Goal: Check status: Check status

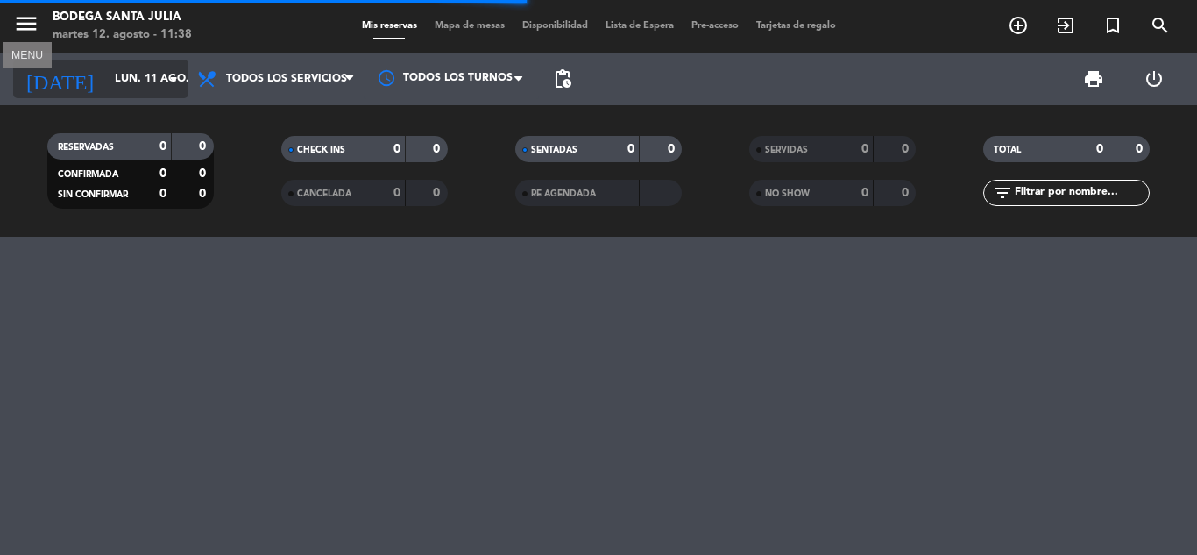
click at [77, 61] on div "[DATE] lun. 11 ago. arrow_drop_down" at bounding box center [100, 79] width 175 height 39
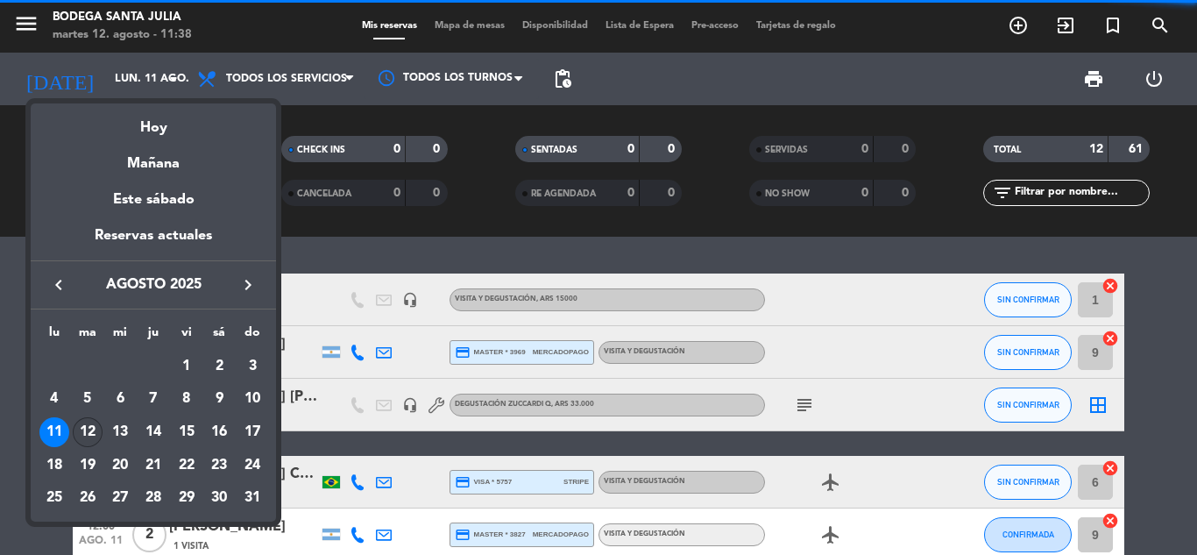
click at [89, 430] on div "12" at bounding box center [88, 432] width 30 height 30
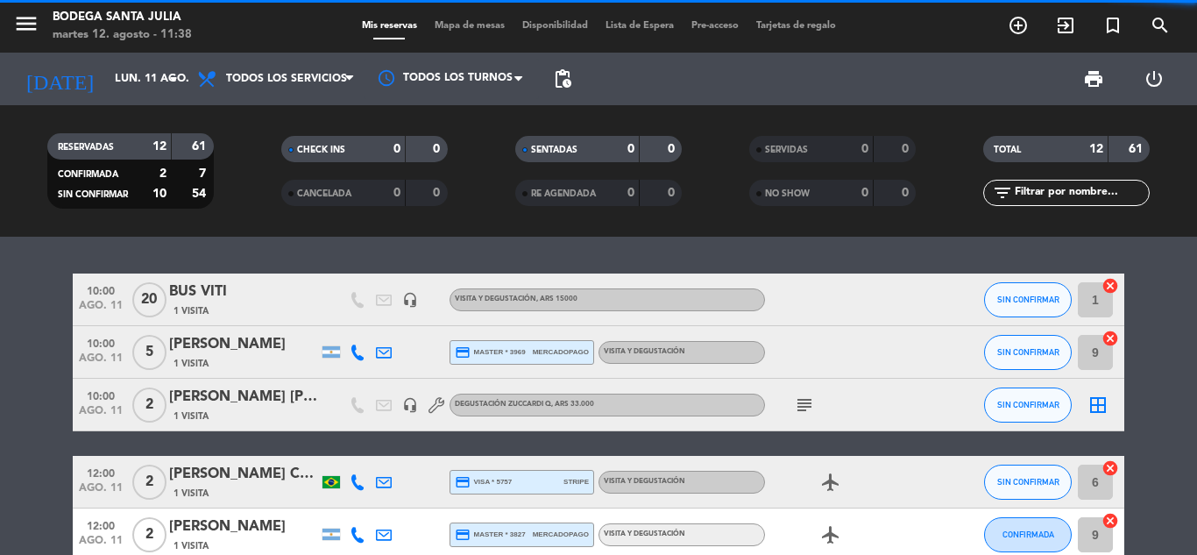
type input "[DATE] ago."
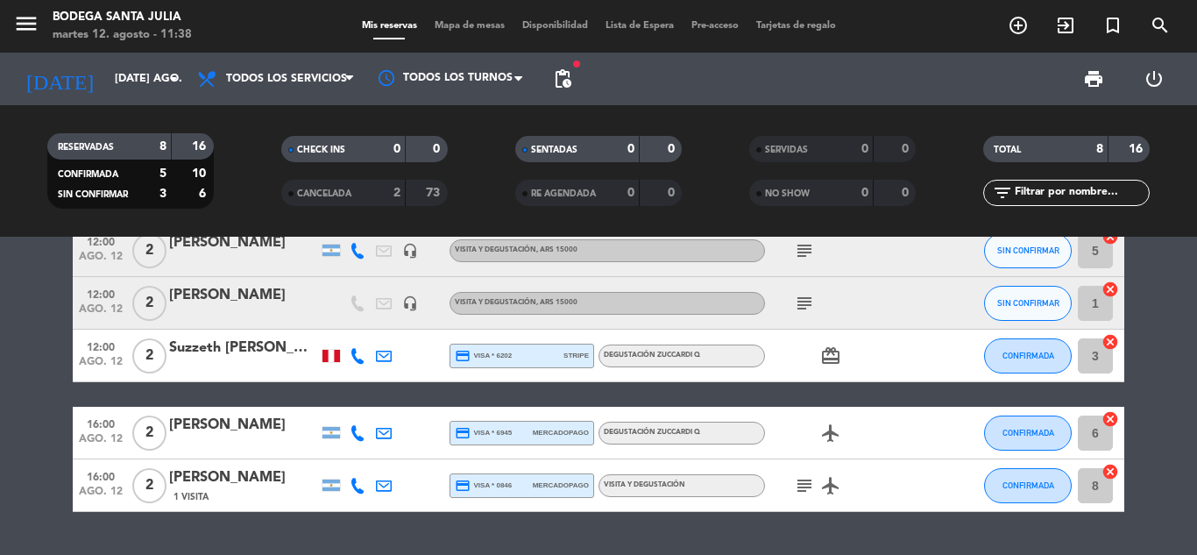
scroll to position [263, 0]
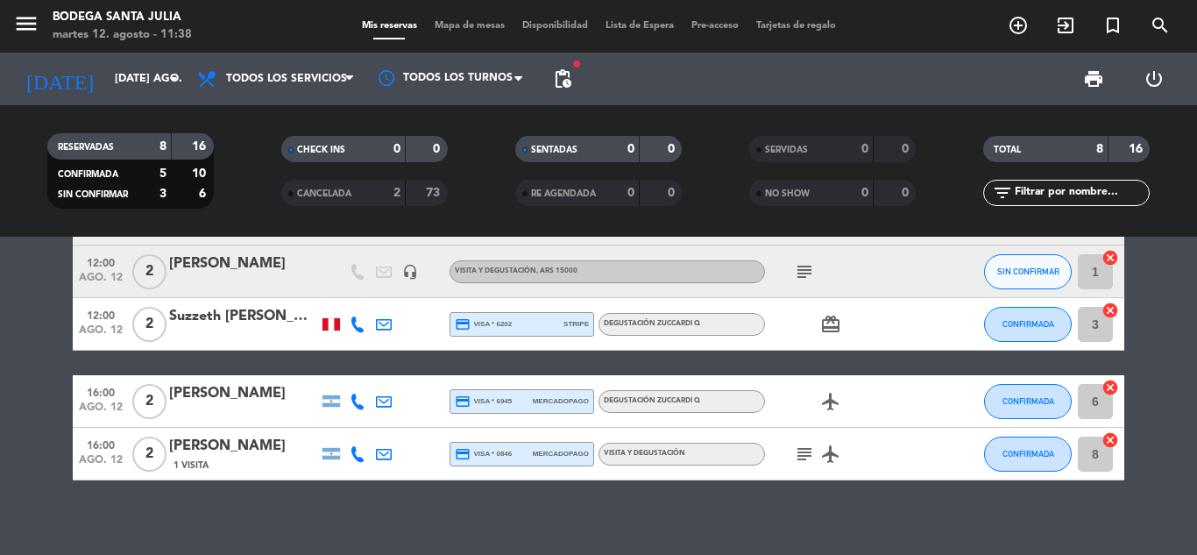
click at [801, 451] on icon "subject" at bounding box center [804, 454] width 21 height 21
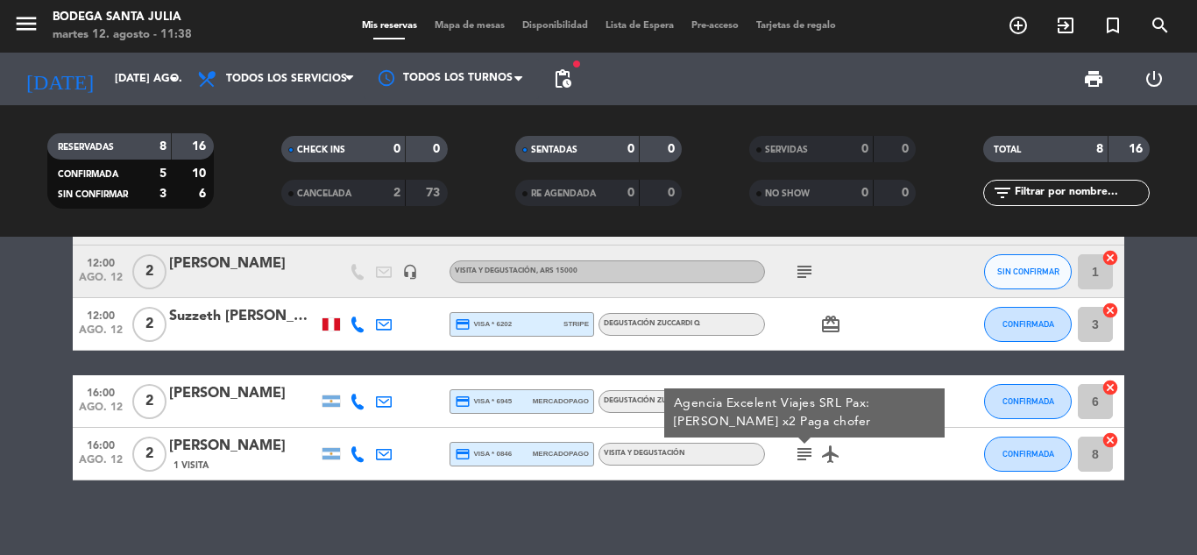
click at [801, 451] on icon "subject" at bounding box center [804, 454] width 21 height 21
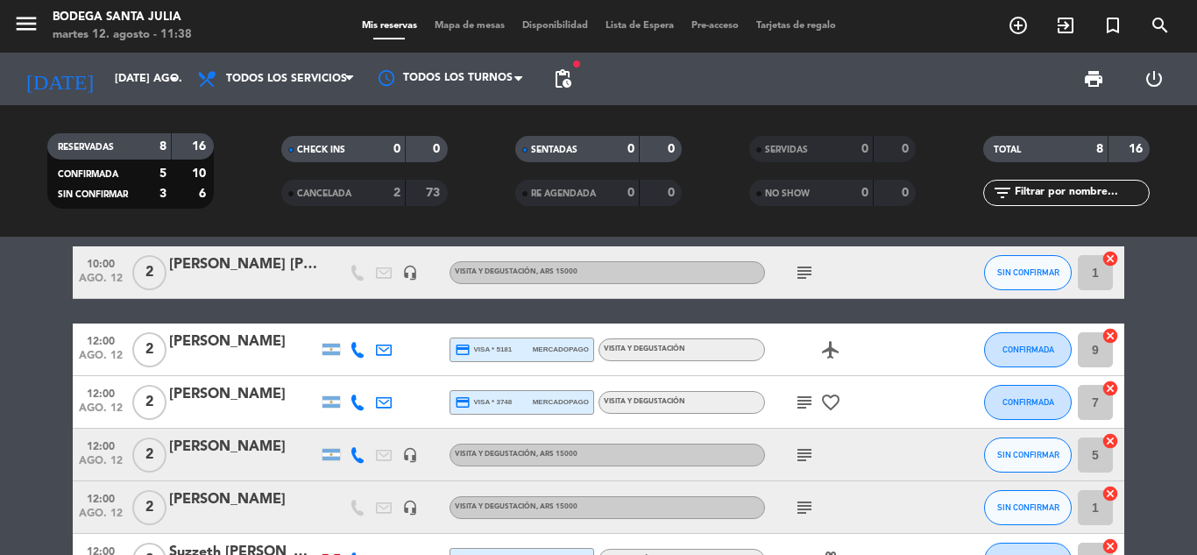
scroll to position [0, 0]
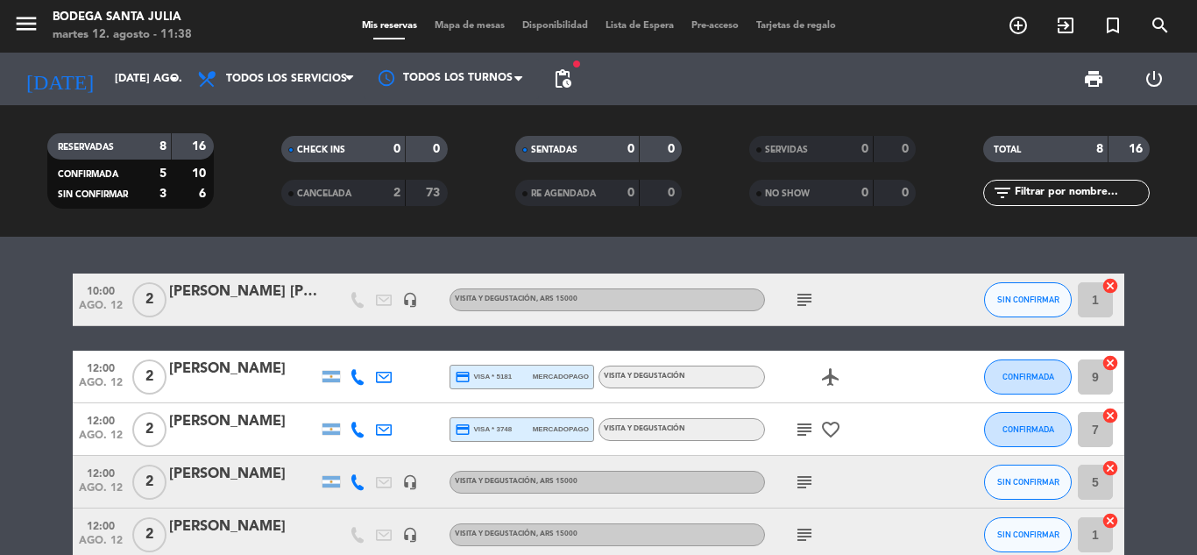
click at [807, 295] on icon "subject" at bounding box center [804, 299] width 21 height 21
click at [807, 296] on icon "subject" at bounding box center [804, 299] width 21 height 21
click at [804, 430] on icon "subject" at bounding box center [804, 429] width 21 height 21
click at [804, 473] on icon "subject" at bounding box center [804, 482] width 21 height 21
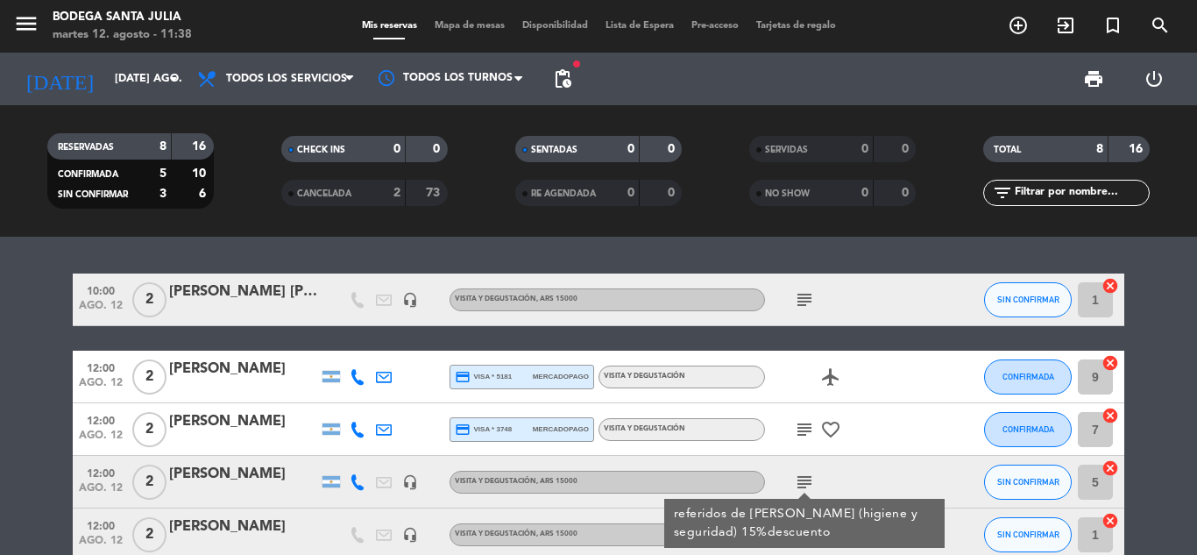
click at [804, 473] on icon "subject" at bounding box center [804, 482] width 21 height 21
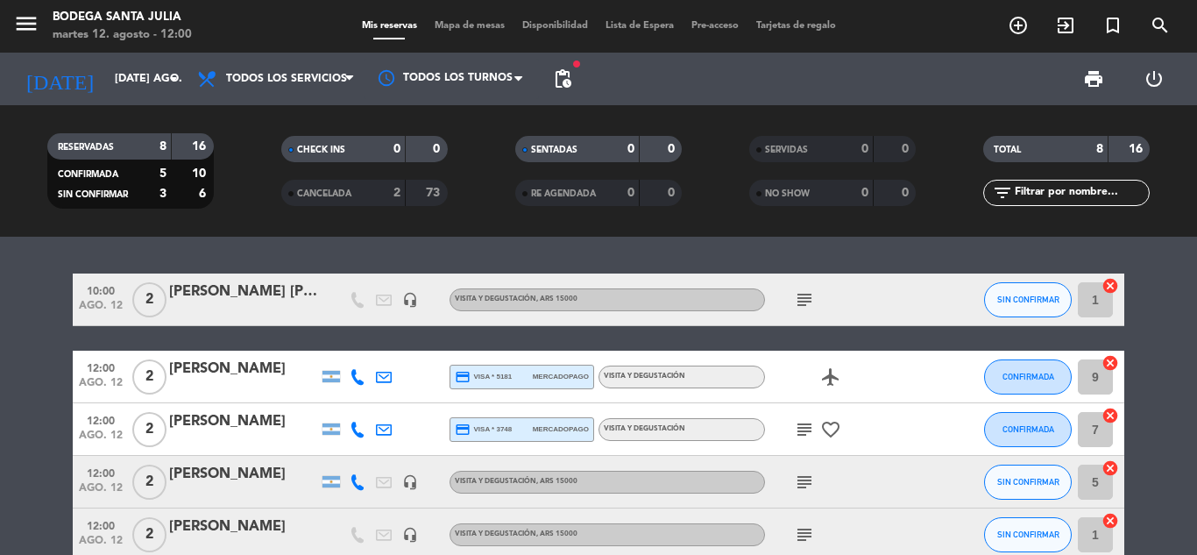
click at [798, 428] on icon "subject" at bounding box center [804, 429] width 21 height 21
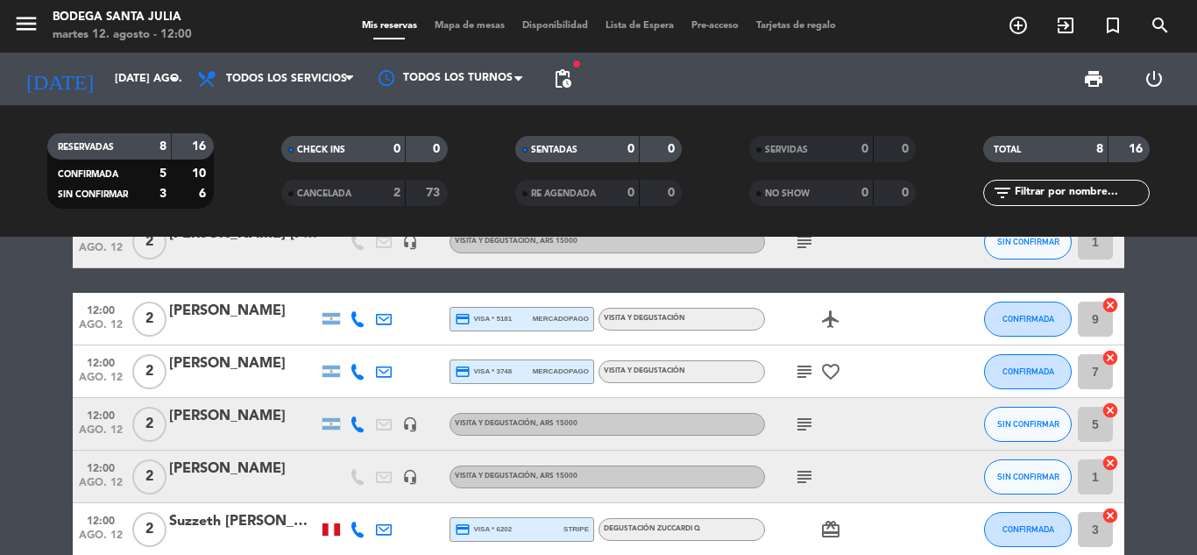
scroll to position [88, 0]
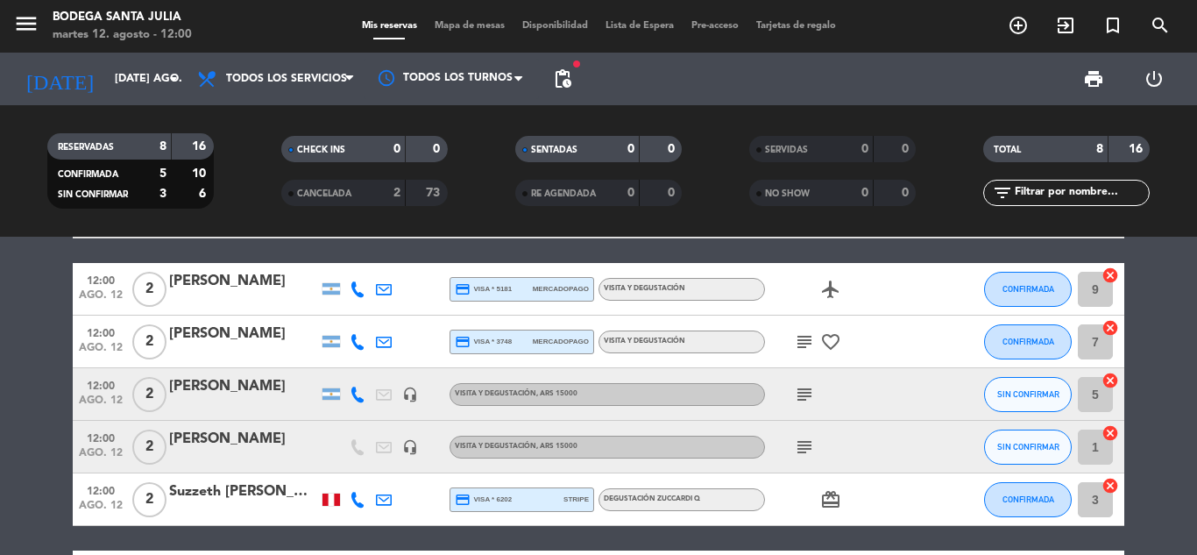
click at [802, 337] on icon "subject" at bounding box center [804, 341] width 21 height 21
click at [799, 401] on icon "subject" at bounding box center [804, 394] width 21 height 21
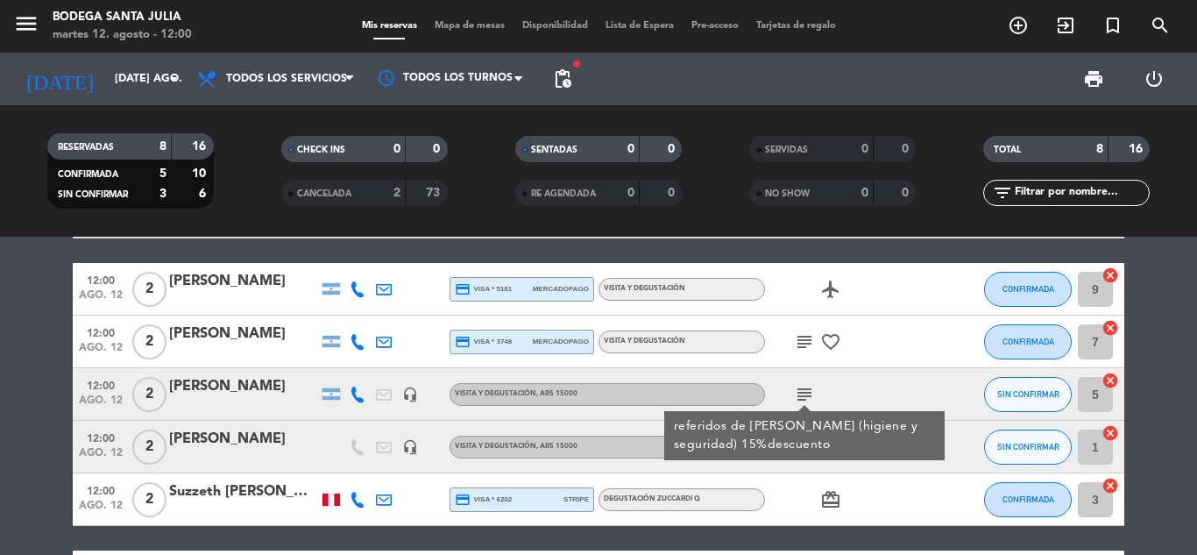
click at [799, 392] on icon "subject" at bounding box center [804, 394] width 21 height 21
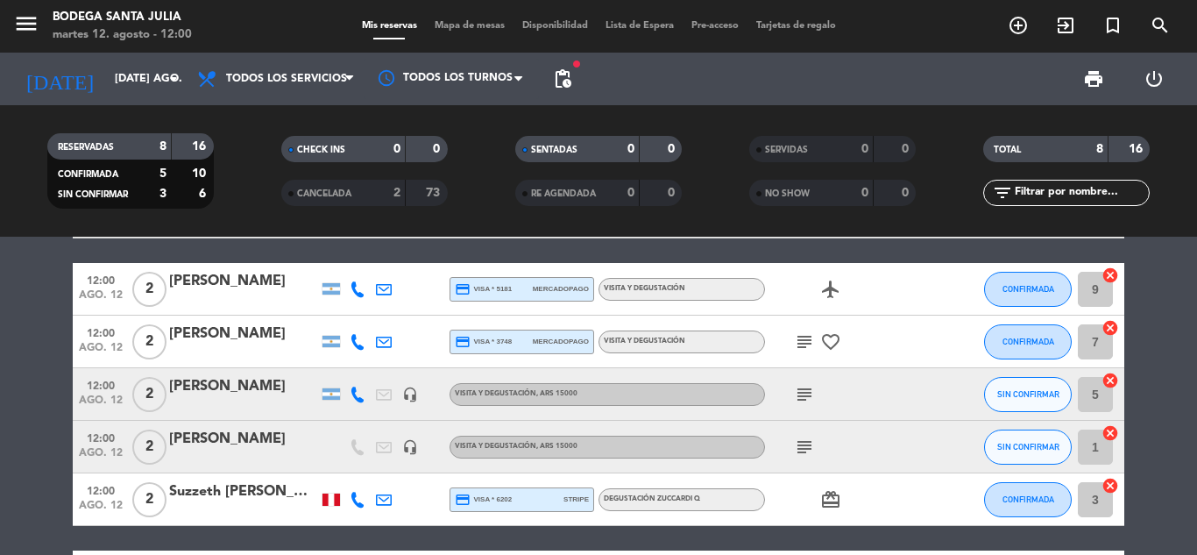
click at [805, 437] on icon "subject" at bounding box center [804, 447] width 21 height 21
click at [806, 445] on icon "subject" at bounding box center [804, 447] width 21 height 21
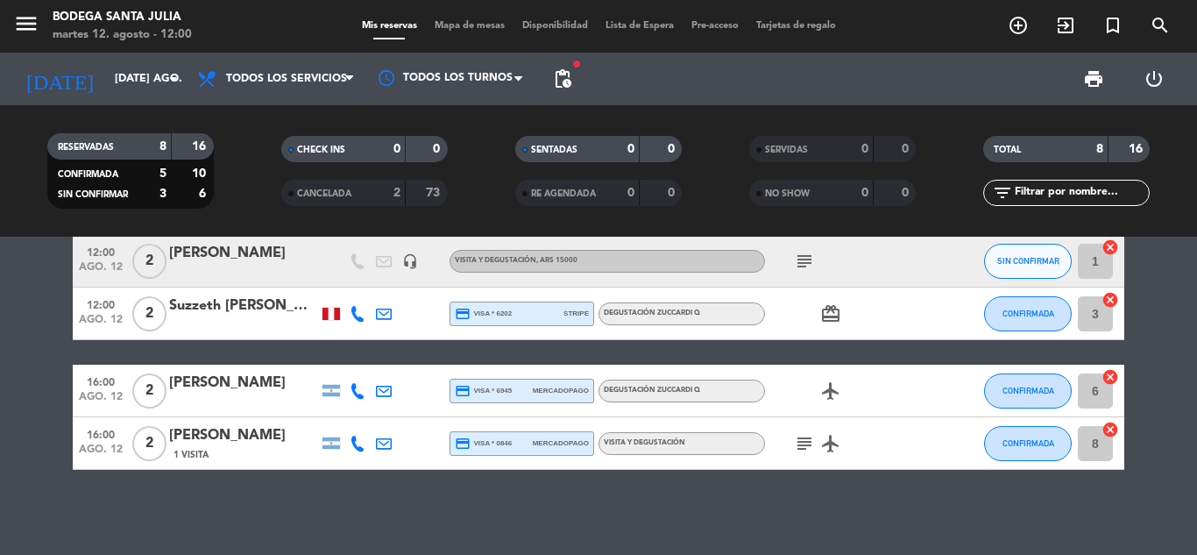
scroll to position [276, 0]
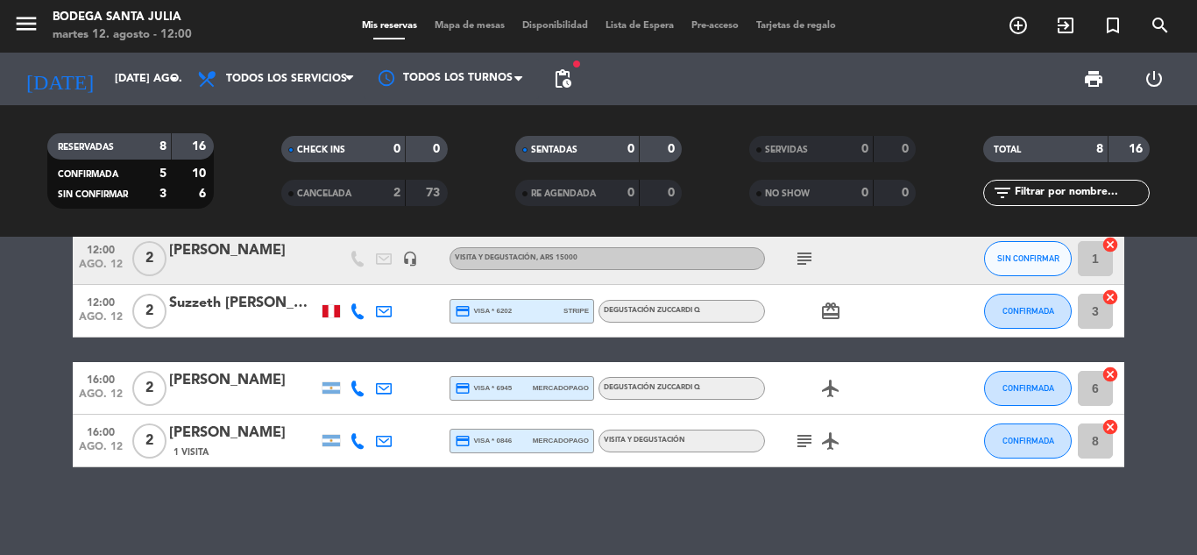
click at [804, 442] on icon "subject" at bounding box center [804, 440] width 21 height 21
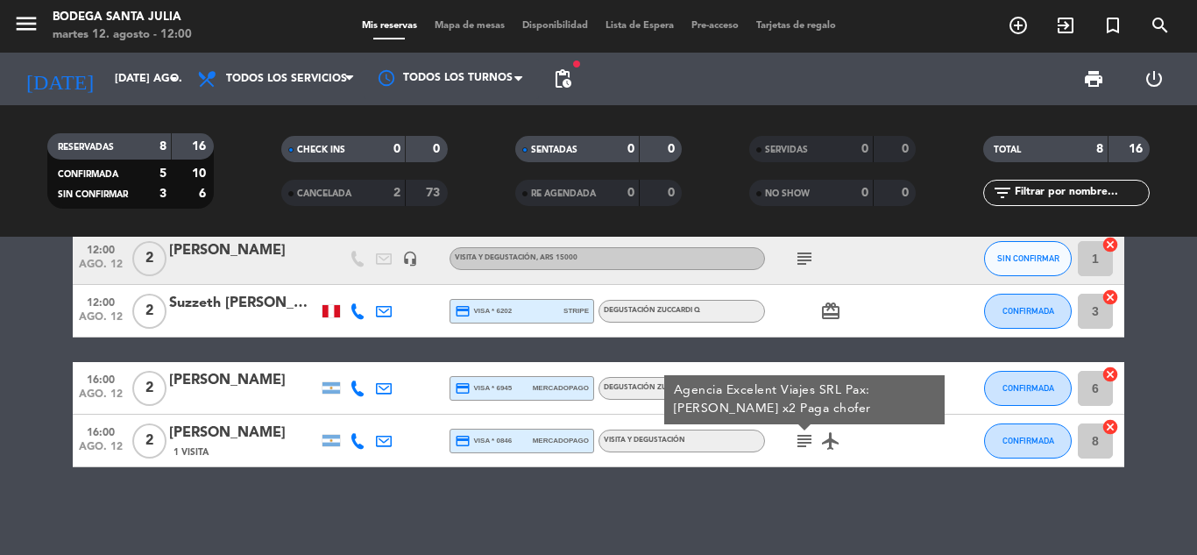
click at [804, 442] on icon "subject" at bounding box center [804, 440] width 21 height 21
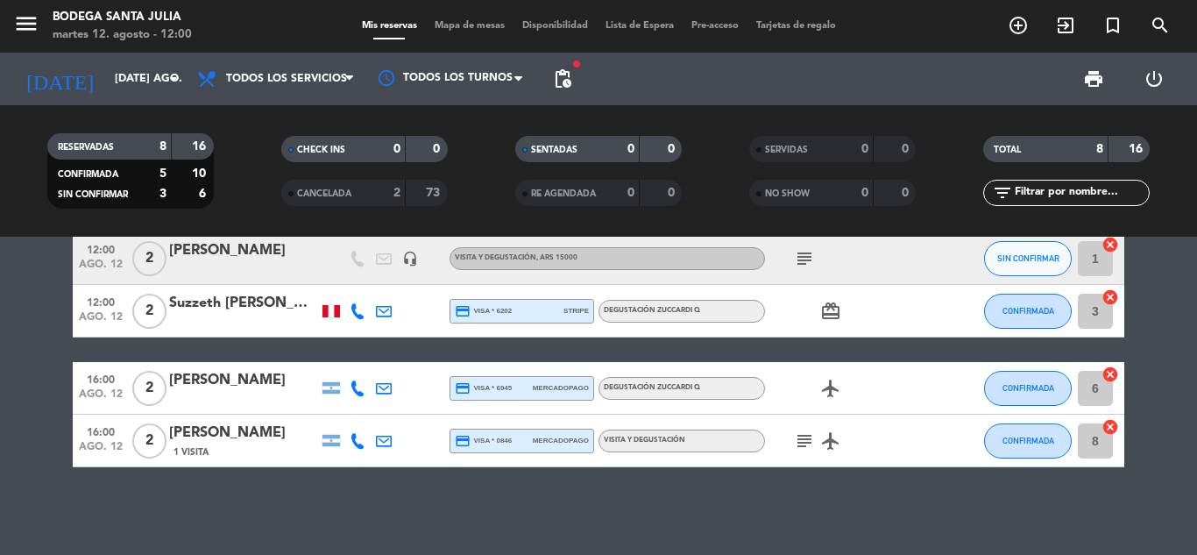
scroll to position [0, 0]
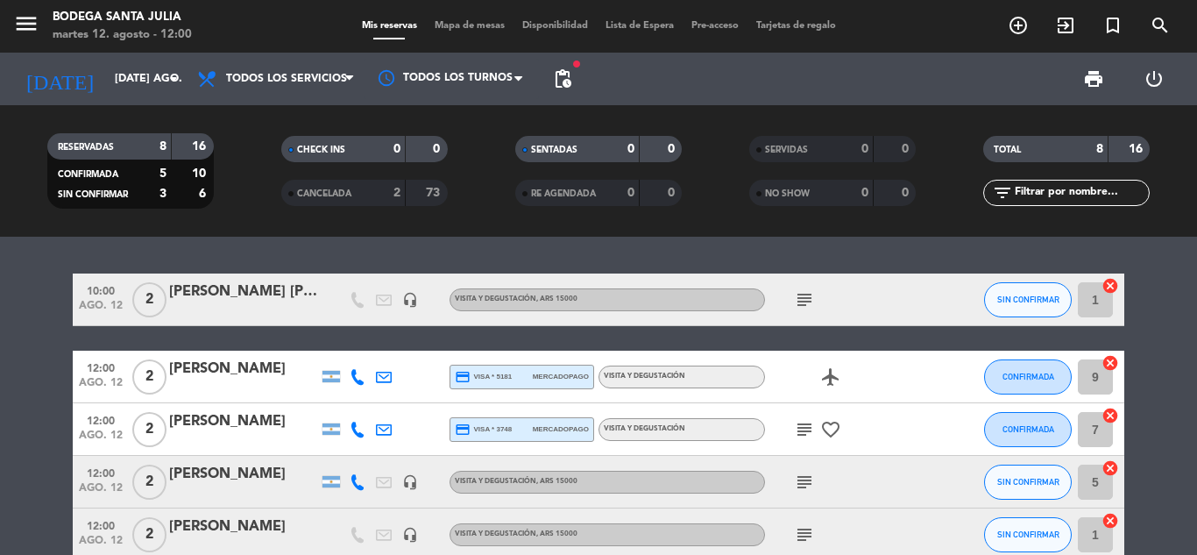
click at [806, 307] on icon "subject" at bounding box center [804, 299] width 21 height 21
click at [805, 296] on icon "subject" at bounding box center [804, 299] width 21 height 21
